Goal: Information Seeking & Learning: Learn about a topic

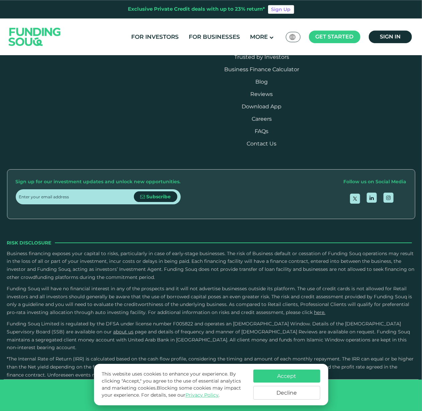
scroll to position [1183, 0]
type tc-range-slider "40000"
drag, startPoint x: 34, startPoint y: 244, endPoint x: 1, endPoint y: 246, distance: 32.9
type tc-range-slider "50000"
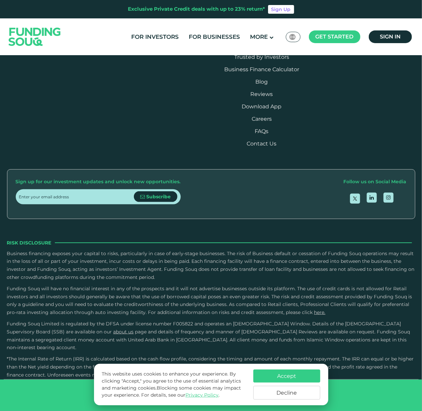
drag, startPoint x: 224, startPoint y: 244, endPoint x: 162, endPoint y: 250, distance: 61.8
type tc-range-slider "5"
drag, startPoint x: 31, startPoint y: 244, endPoint x: 177, endPoint y: 243, distance: 145.8
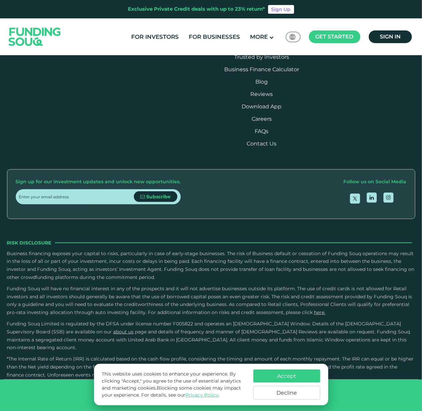
type tc-range-slider "30000"
drag, startPoint x: 127, startPoint y: 242, endPoint x: 28, endPoint y: 242, distance: 99.3
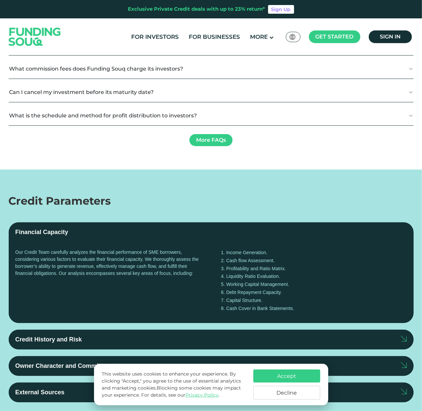
drag, startPoint x: 235, startPoint y: 245, endPoint x: 200, endPoint y: 242, distance: 34.9
drag, startPoint x: 218, startPoint y: 242, endPoint x: 178, endPoint y: 243, distance: 39.8
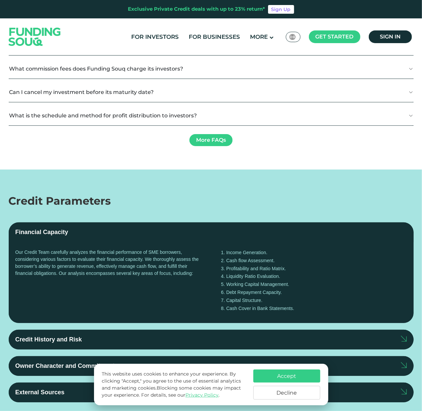
drag, startPoint x: 172, startPoint y: 246, endPoint x: 198, endPoint y: 248, distance: 26.2
type tc-range-slider "1"
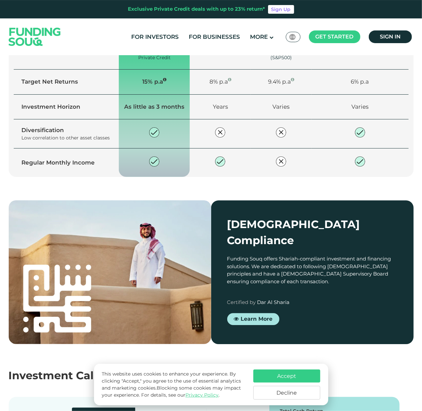
scroll to position [696, 0]
